Goal: Information Seeking & Learning: Learn about a topic

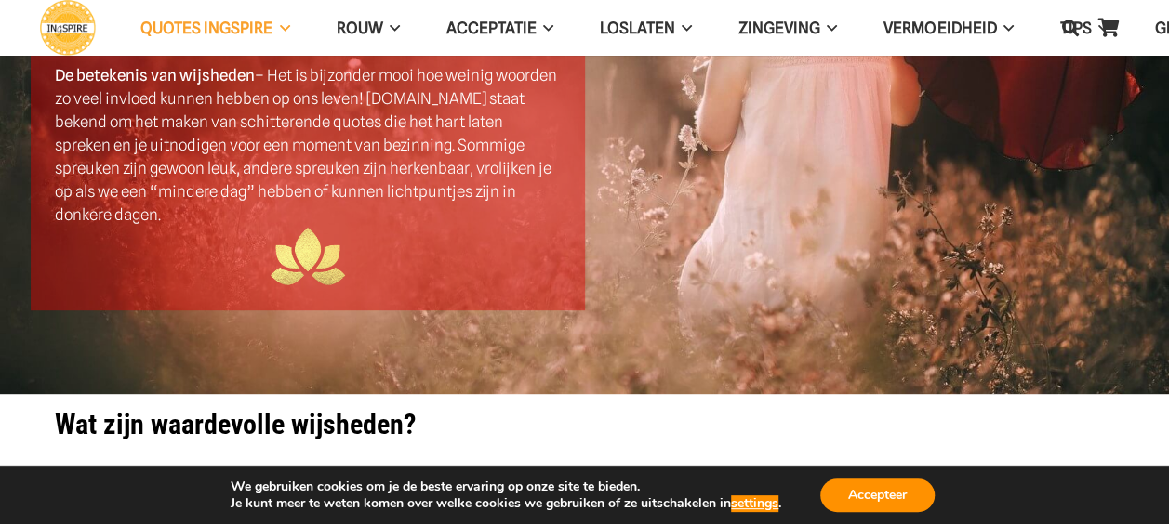
scroll to position [279, 0]
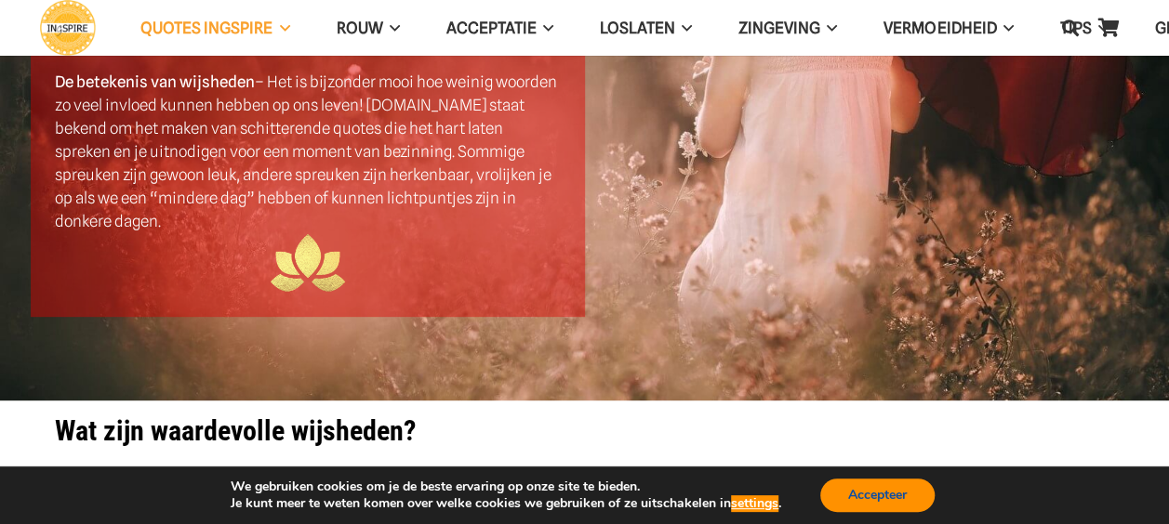
click at [881, 488] on button "Accepteer" at bounding box center [877, 495] width 114 height 33
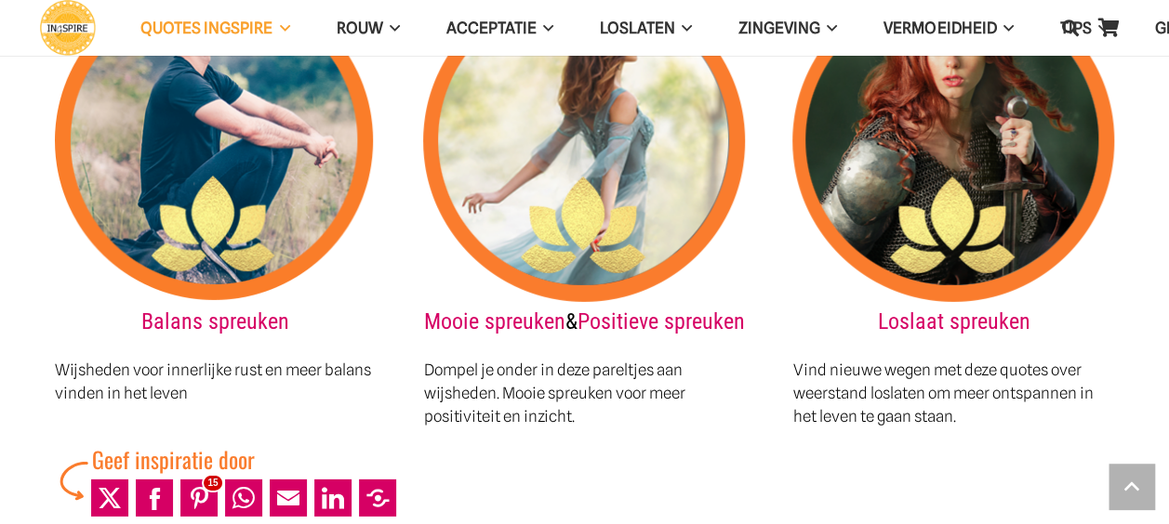
scroll to position [2648, 0]
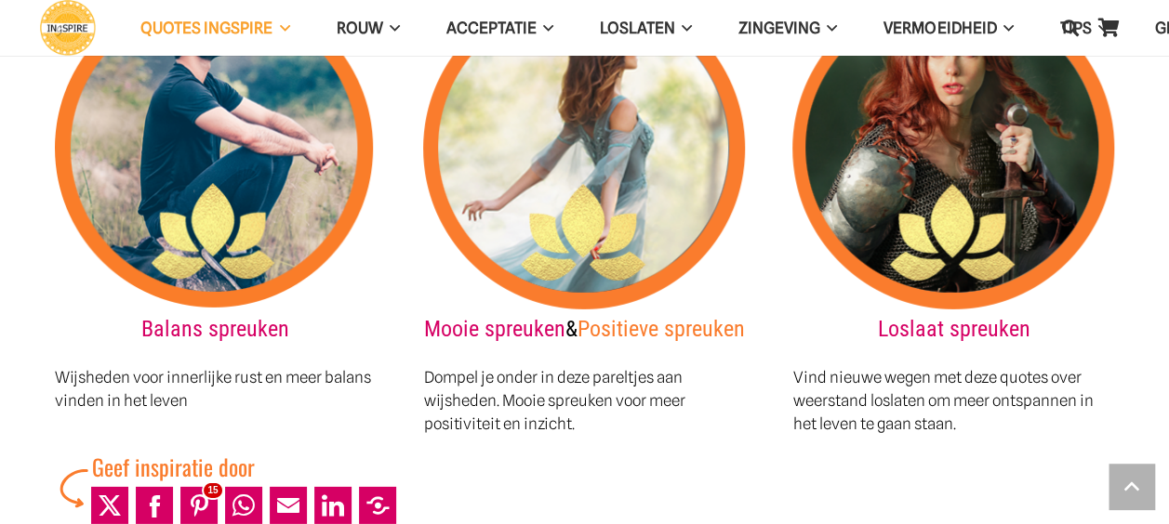
click at [582, 316] on link "Positieve spreuken" at bounding box center [660, 329] width 167 height 26
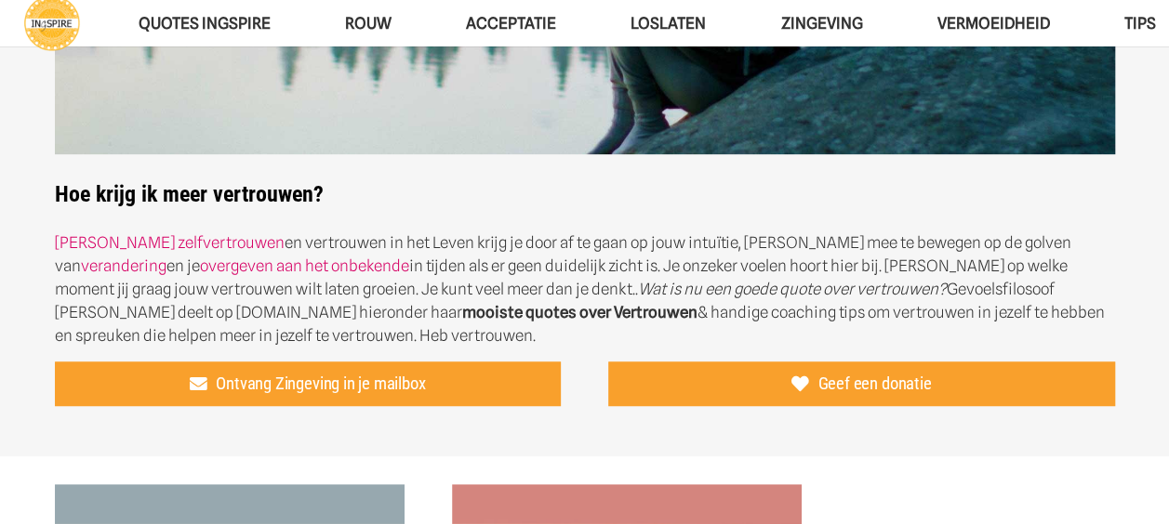
scroll to position [744, 0]
